Goal: Information Seeking & Learning: Learn about a topic

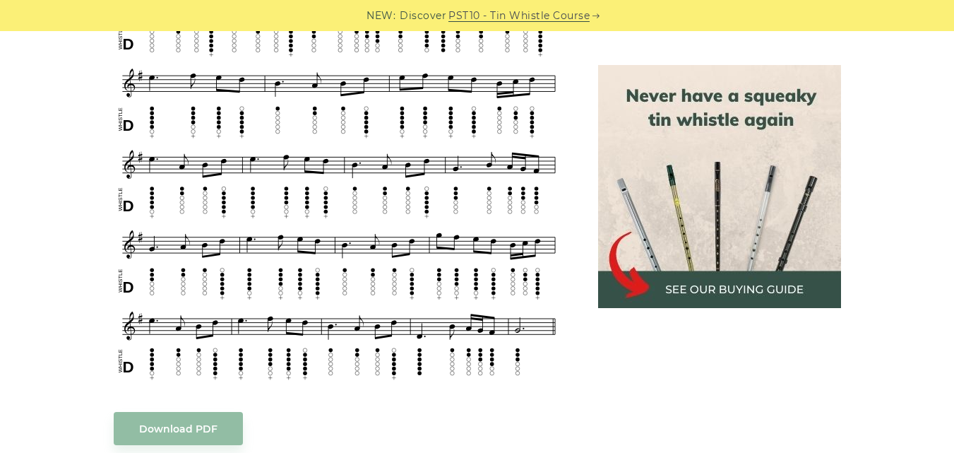
scroll to position [617, 0]
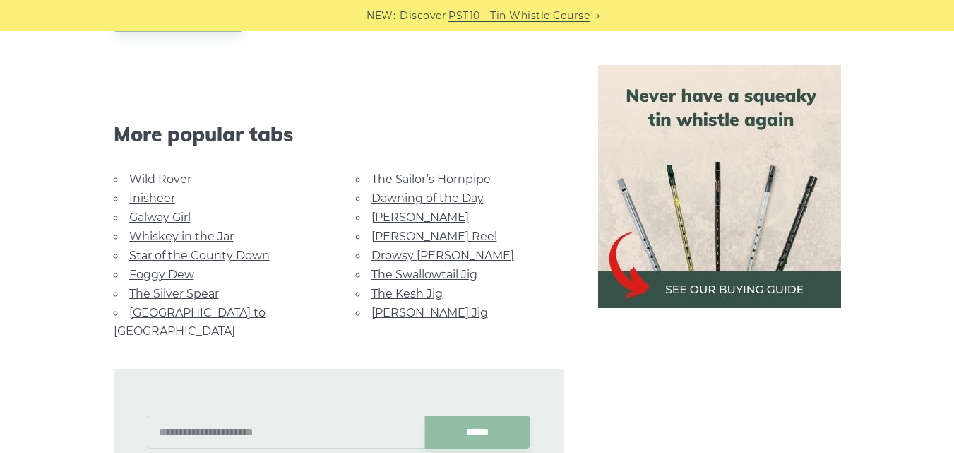
click at [160, 273] on link "Foggy Dew" at bounding box center [161, 274] width 65 height 13
click at [399, 309] on link "[PERSON_NAME] Jig" at bounding box center [429, 312] width 116 height 13
click at [225, 311] on link "[GEOGRAPHIC_DATA] to [GEOGRAPHIC_DATA]" at bounding box center [190, 322] width 152 height 32
click at [441, 173] on link "The Sailor’s Hornpipe" at bounding box center [430, 178] width 119 height 13
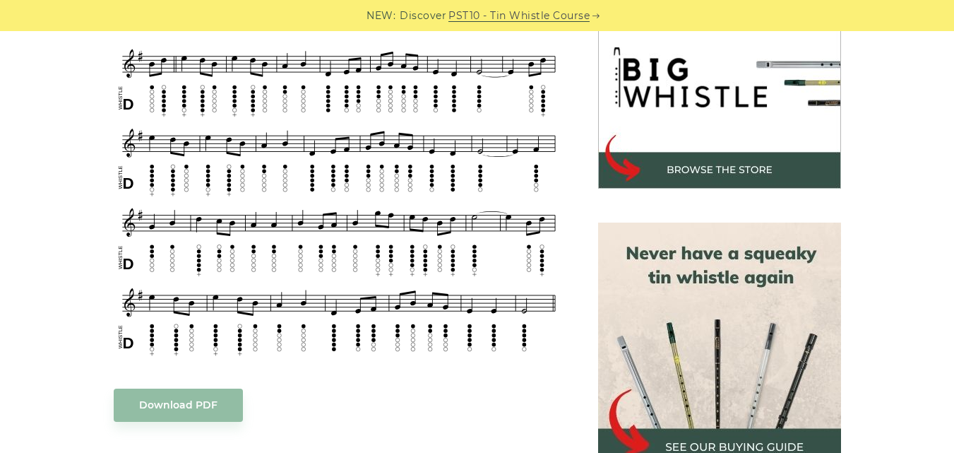
scroll to position [423, 0]
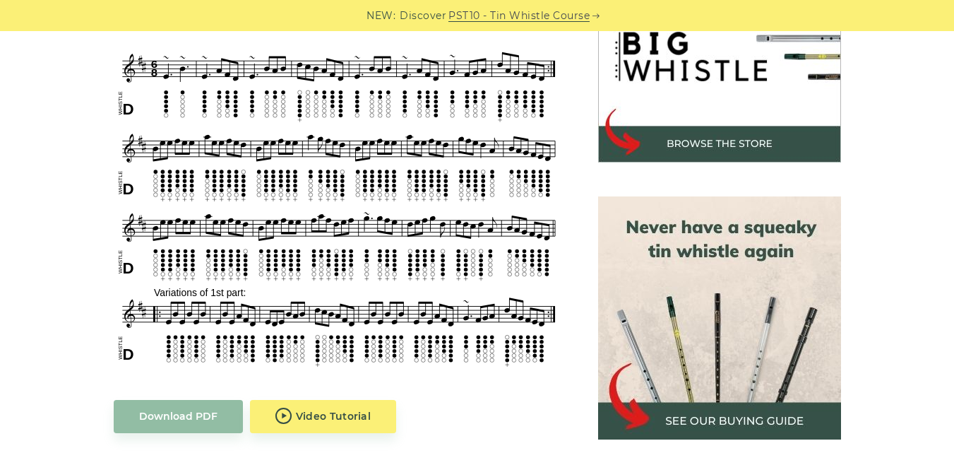
scroll to position [489, 0]
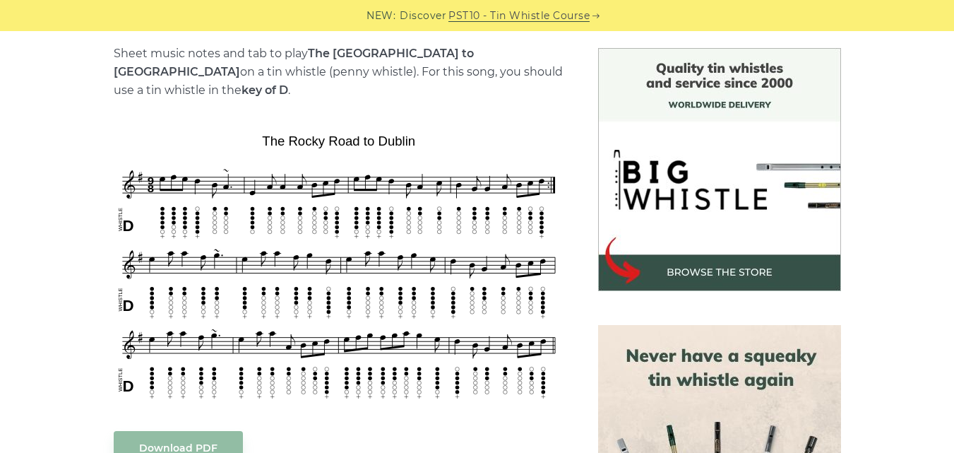
scroll to position [401, 0]
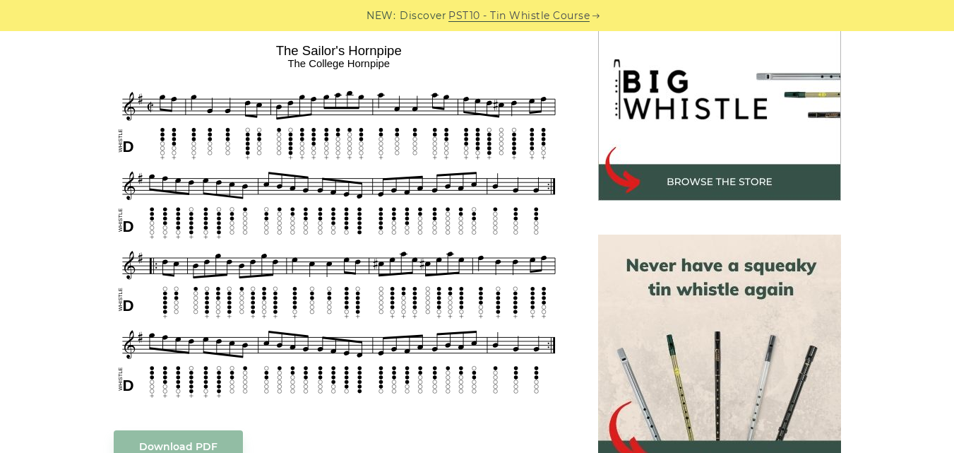
scroll to position [454, 0]
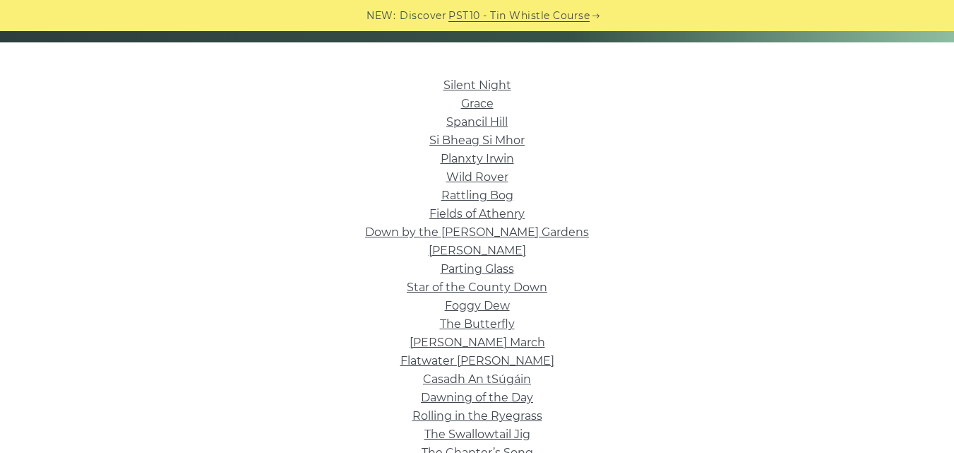
scroll to position [325, 0]
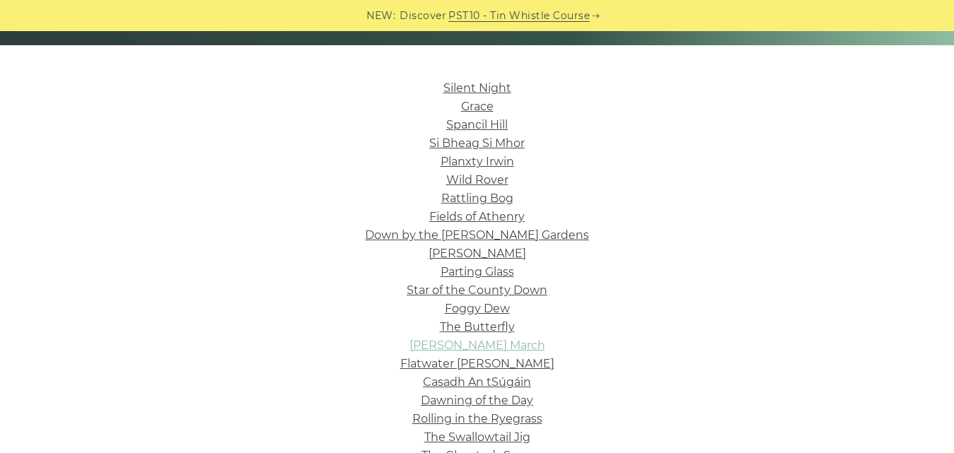
click at [486, 338] on link "[PERSON_NAME] March" at bounding box center [477, 344] width 136 height 13
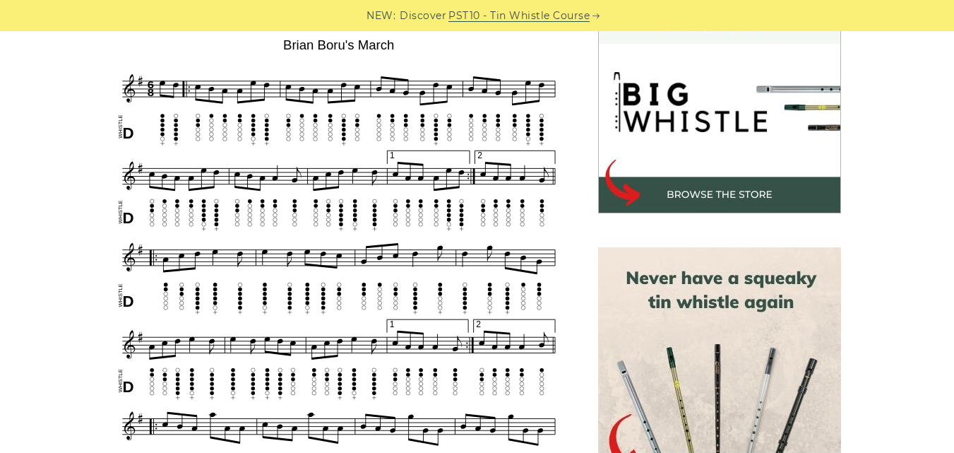
scroll to position [431, 0]
